Goal: Check status: Check status

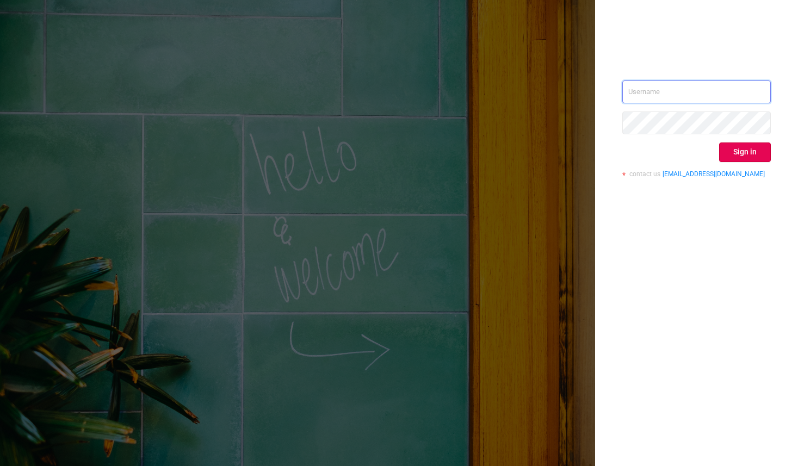
type input "[PERSON_NAME][EMAIL_ADDRESS][DOMAIN_NAME]"
click at [790, 265] on div "[PERSON_NAME][EMAIL_ADDRESS][DOMAIN_NAME] Sign in contact us [EMAIL_ADDRESS][DO…" at bounding box center [696, 233] width 203 height 466
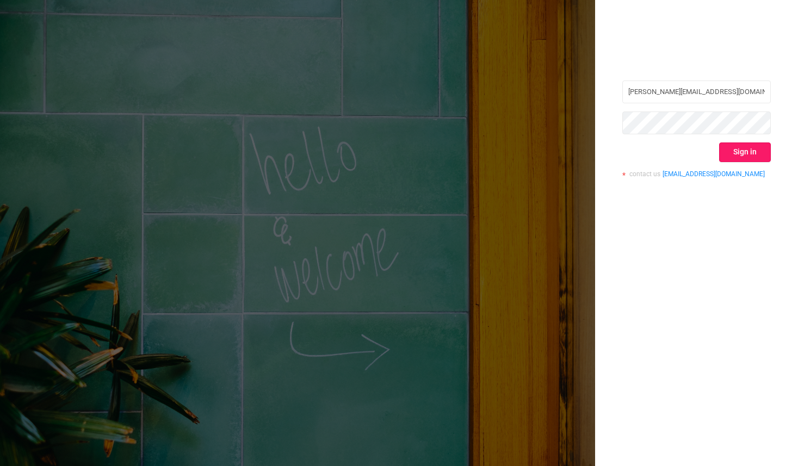
click at [759, 156] on button "Sign in" at bounding box center [745, 153] width 52 height 20
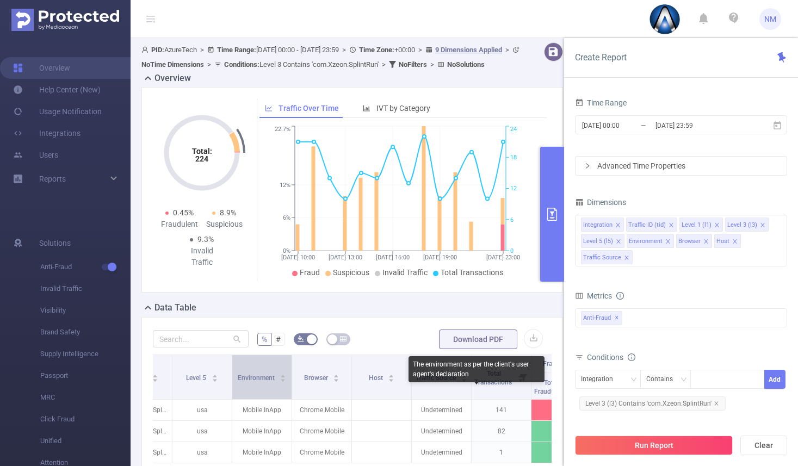
scroll to position [0, 263]
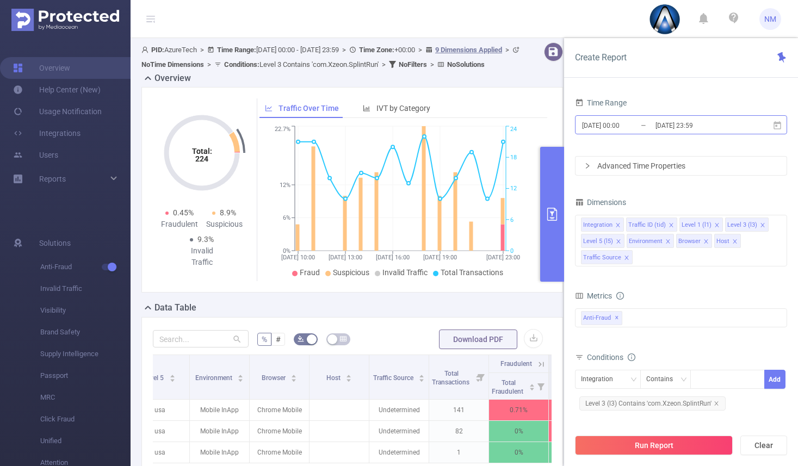
click at [683, 125] on input "[DATE] 23:59" at bounding box center [698, 125] width 88 height 15
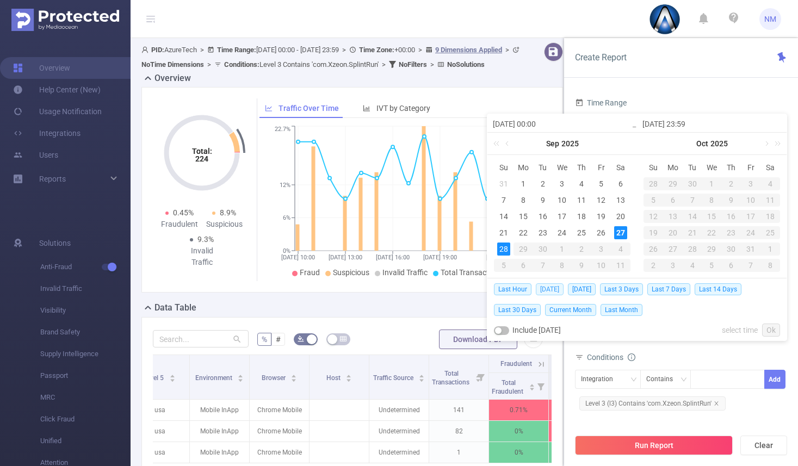
click at [552, 290] on span "[DATE]" at bounding box center [550, 289] width 28 height 12
type input "[DATE] 00:00"
type input "[DATE] 23:59"
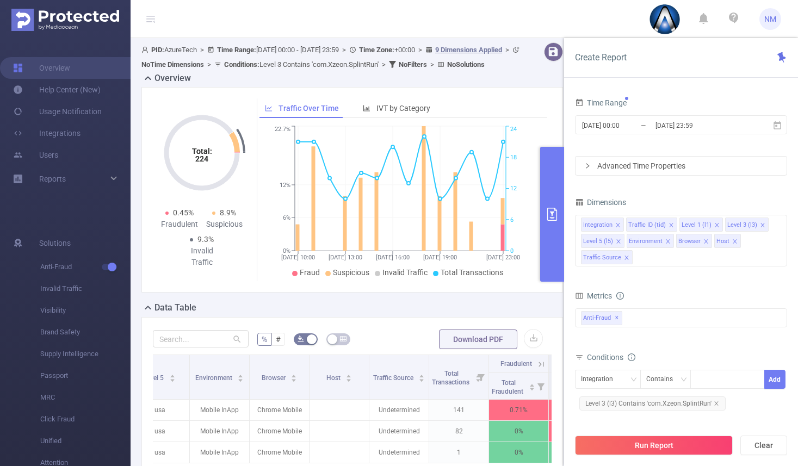
click at [684, 435] on div "Run Report Clear" at bounding box center [681, 445] width 234 height 41
click at [683, 441] on button "Run Report" at bounding box center [654, 446] width 158 height 20
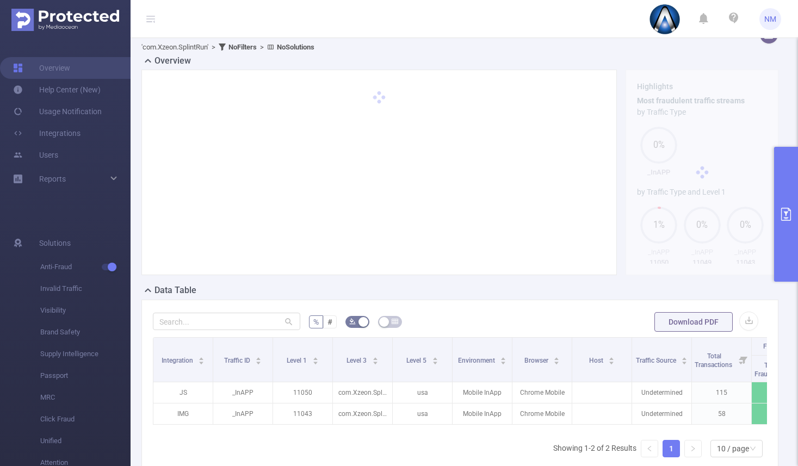
scroll to position [21, 0]
